Goal: Task Accomplishment & Management: Manage account settings

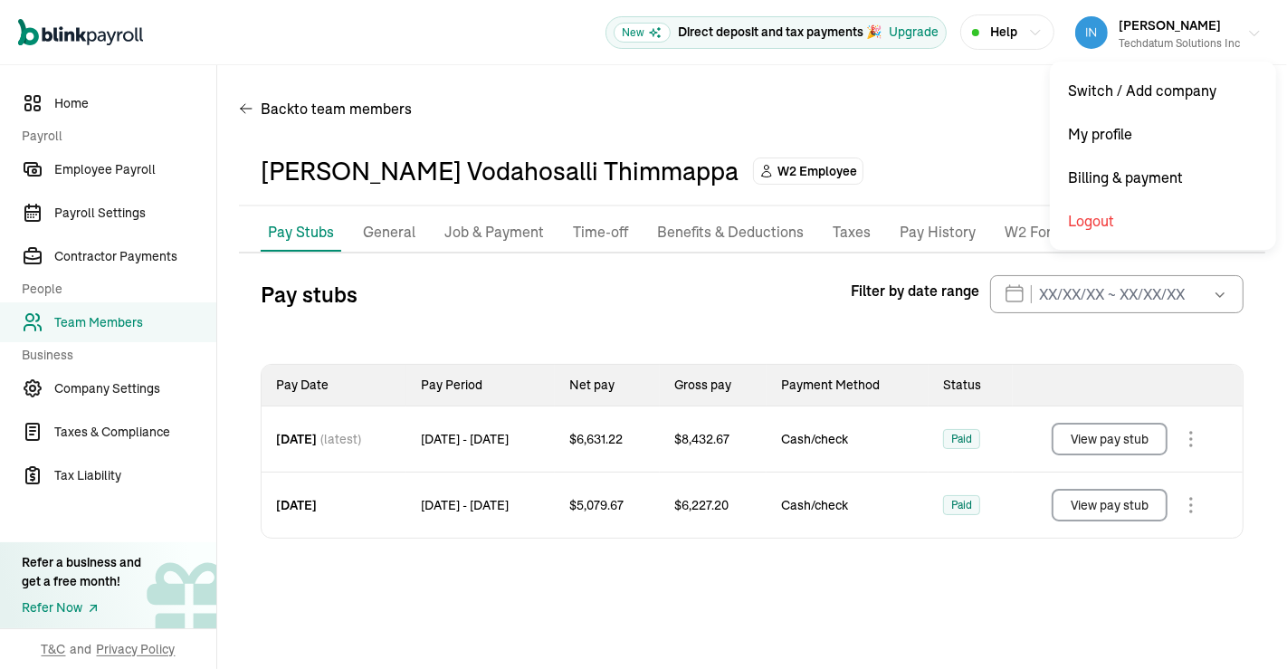
click at [1250, 29] on icon "button" at bounding box center [1254, 33] width 14 height 14
